Goal: Information Seeking & Learning: Find specific fact

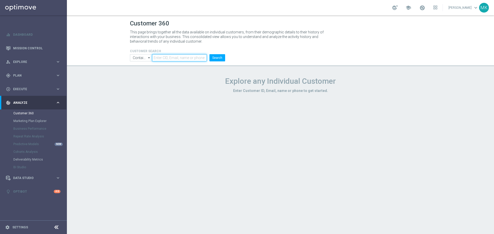
click at [187, 58] on input "text" at bounding box center [179, 57] width 55 height 7
paste input "1126369"
type input "1126369"
click at [212, 57] on button "Search" at bounding box center [217, 57] width 16 height 7
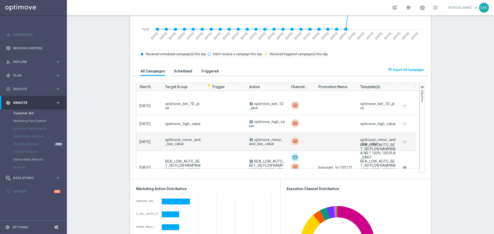
scroll to position [926, 0]
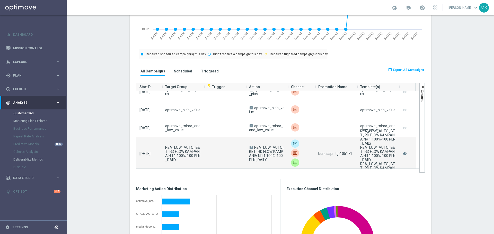
click at [346, 156] on span "bonusapi_tg-105171" at bounding box center [335, 154] width 34 height 4
copy span "105171"
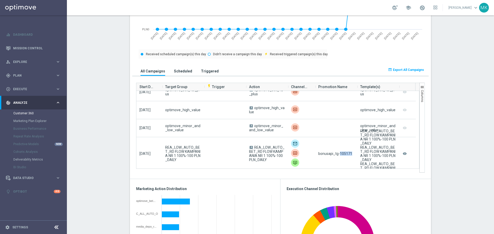
copy span "105171"
